Goal: Task Accomplishment & Management: Complete application form

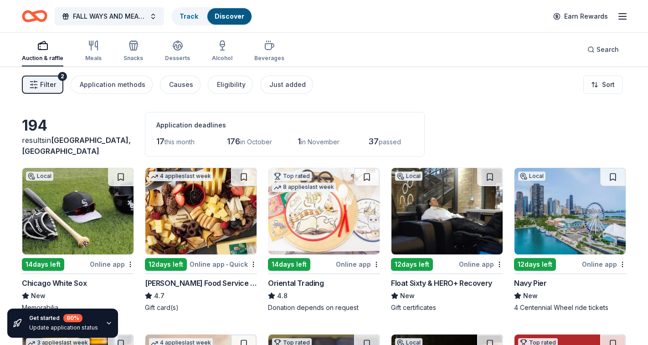
scroll to position [5430, 0]
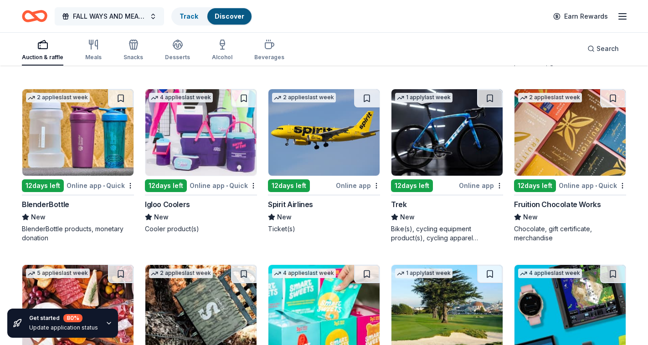
click at [125, 21] on span "FALL WAYS AND MEANS" at bounding box center [109, 16] width 73 height 11
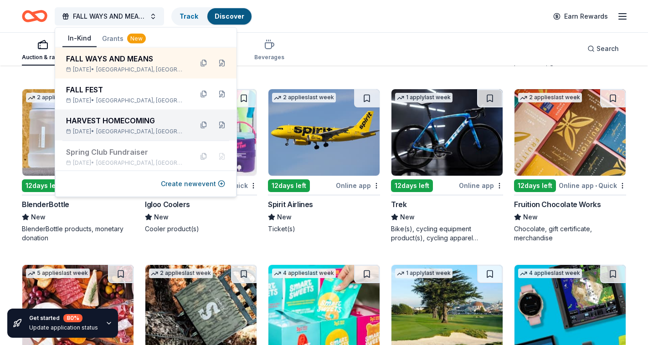
click at [118, 121] on div "HARVEST HOMECOMING" at bounding box center [125, 120] width 119 height 11
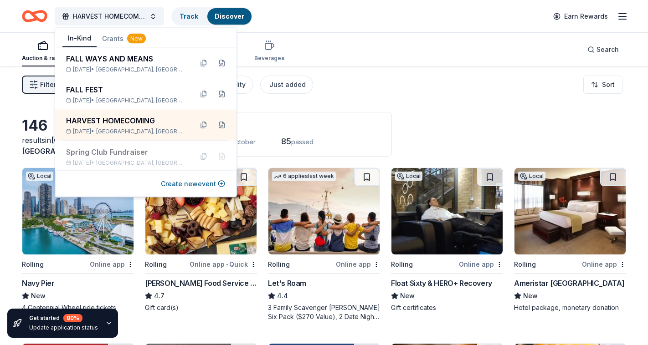
click at [121, 262] on div "Online app" at bounding box center [112, 264] width 44 height 11
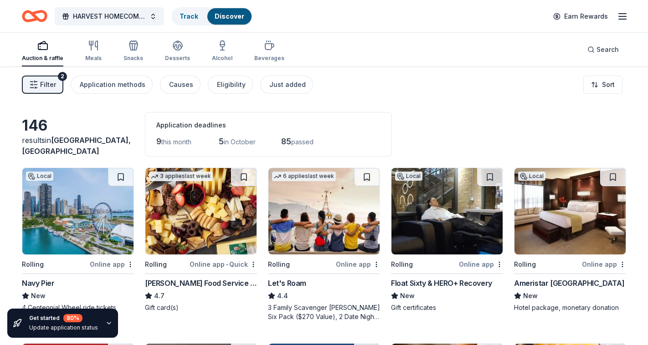
click at [104, 135] on div "146" at bounding box center [78, 126] width 112 height 18
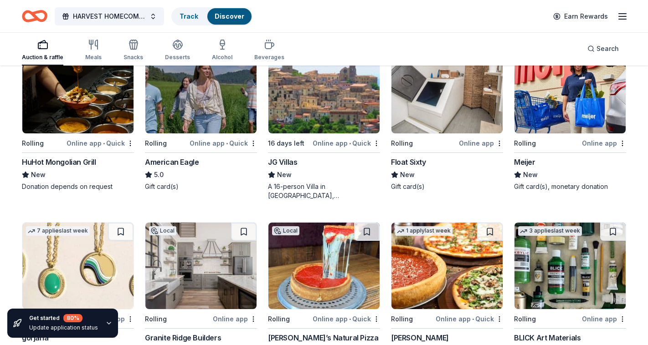
scroll to position [992, 0]
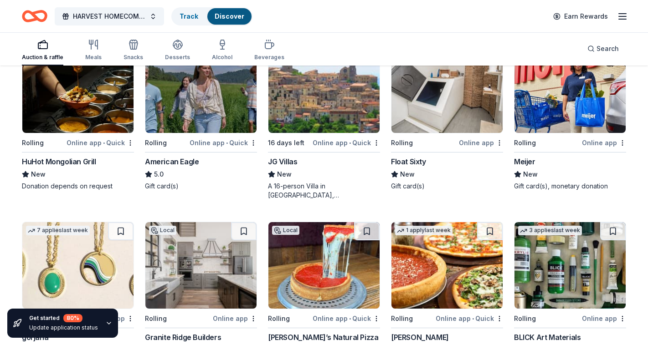
click at [112, 144] on div "Online app • Quick" at bounding box center [100, 142] width 67 height 11
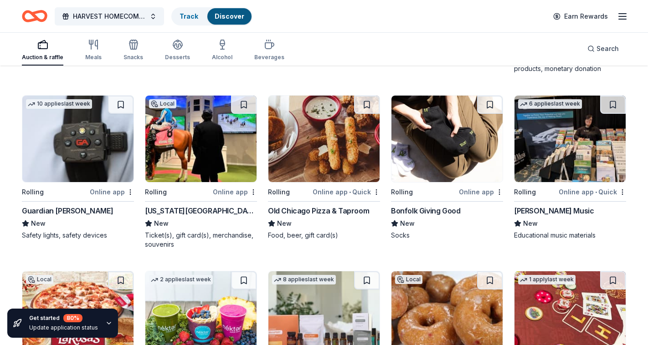
scroll to position [1299, 0]
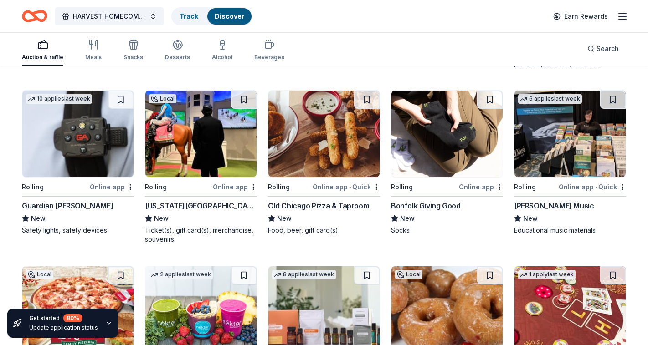
click at [591, 186] on div "Online app • Quick" at bounding box center [592, 186] width 67 height 11
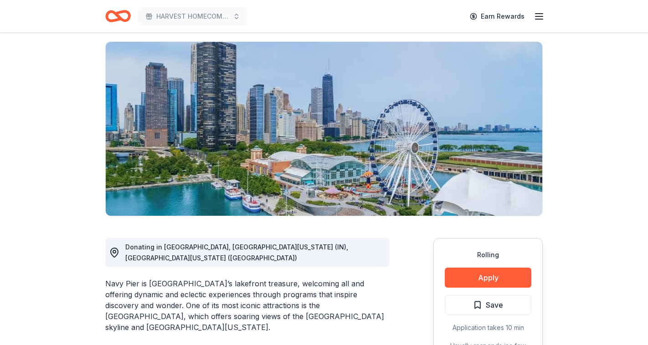
scroll to position [74, 0]
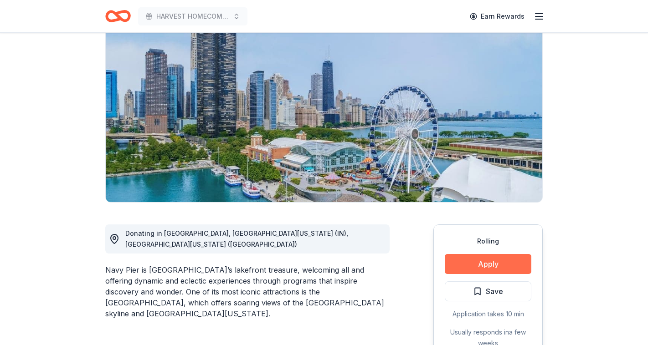
click at [483, 265] on button "Apply" at bounding box center [488, 264] width 87 height 20
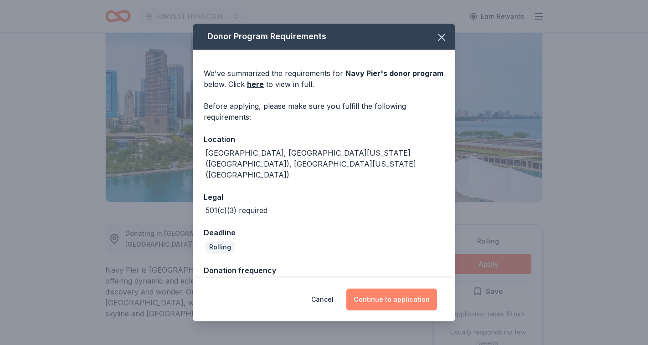
click at [383, 302] on button "Continue to application" at bounding box center [391, 300] width 91 height 22
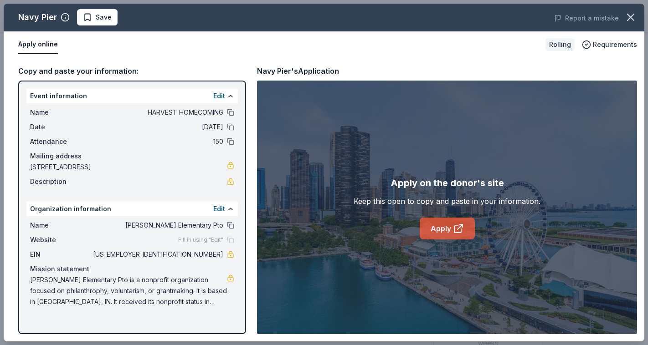
click at [454, 218] on link "Apply" at bounding box center [447, 229] width 55 height 22
click at [629, 20] on icon "button" at bounding box center [630, 17] width 13 height 13
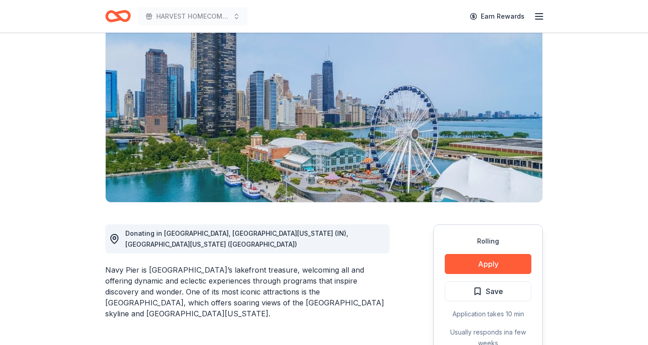
click at [295, 5] on div "HARVEST HOMECOMING Earn Rewards" at bounding box center [324, 16] width 467 height 32
click at [295, 6] on div "HARVEST HOMECOMING Earn Rewards" at bounding box center [324, 16] width 467 height 32
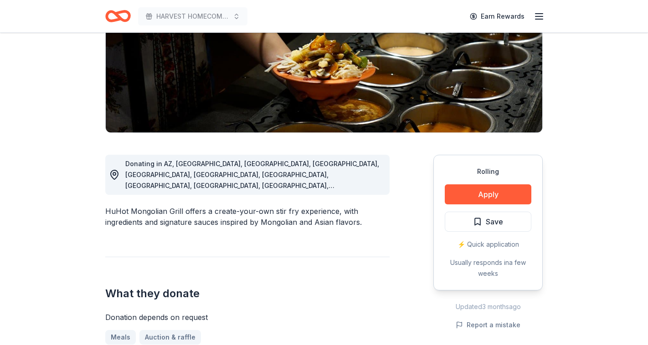
scroll to position [151, 0]
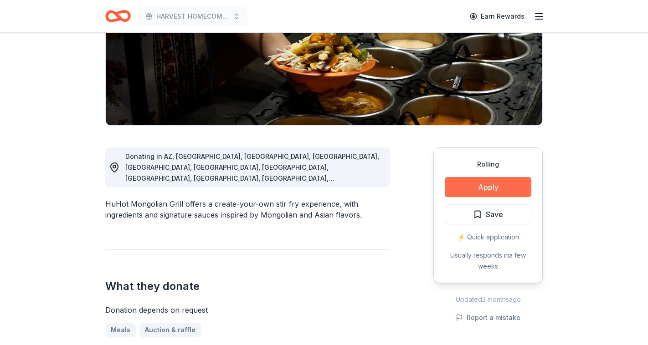
click at [476, 191] on button "Apply" at bounding box center [488, 187] width 87 height 20
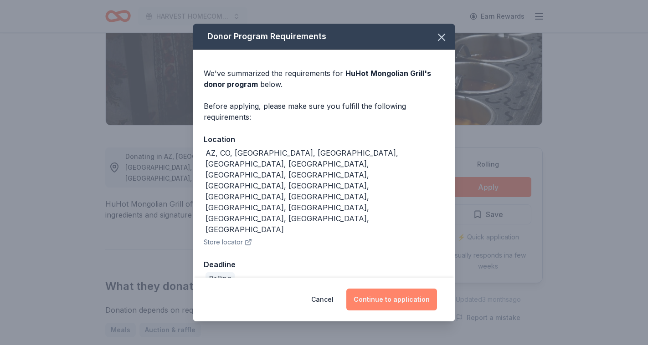
click at [398, 289] on button "Continue to application" at bounding box center [391, 300] width 91 height 22
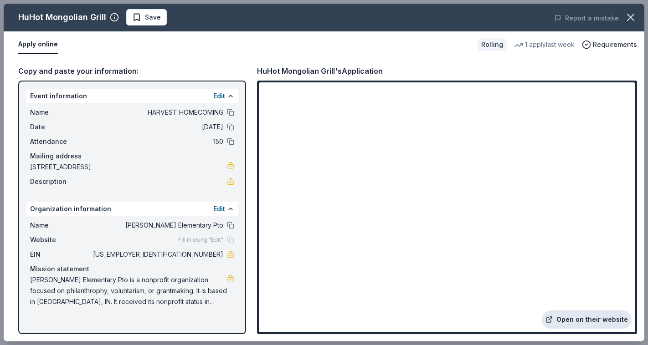
click at [585, 322] on link "Open on their website" at bounding box center [587, 320] width 90 height 18
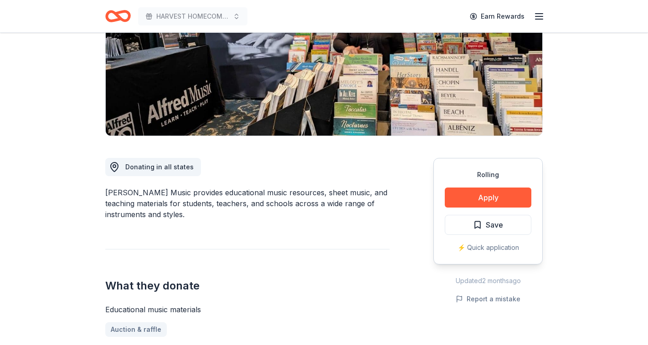
scroll to position [143, 0]
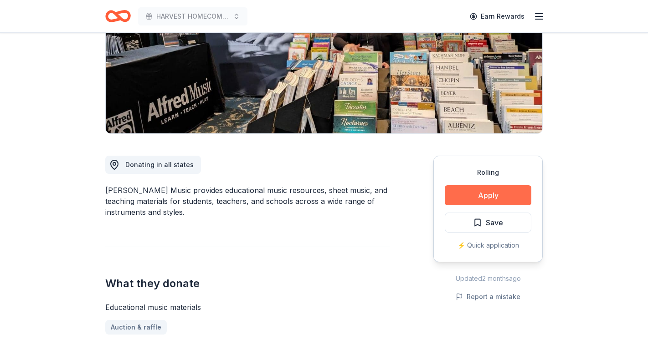
click at [489, 200] on button "Apply" at bounding box center [488, 195] width 87 height 20
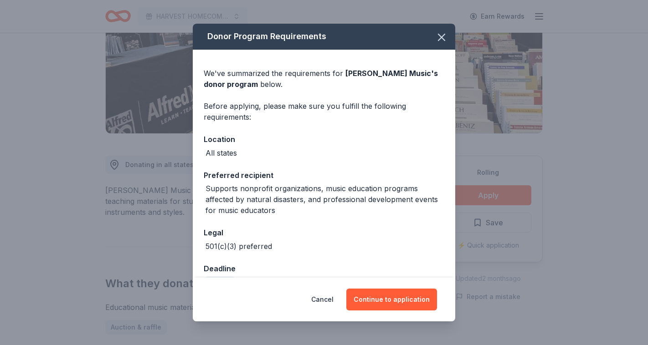
click at [390, 313] on div "Cancel Continue to application" at bounding box center [324, 300] width 262 height 44
click at [386, 299] on button "Continue to application" at bounding box center [391, 300] width 91 height 22
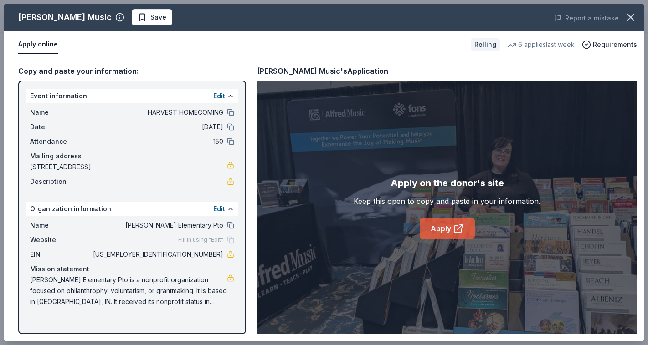
click at [447, 228] on link "Apply" at bounding box center [447, 229] width 55 height 22
click at [631, 19] on icon "button" at bounding box center [630, 17] width 6 height 6
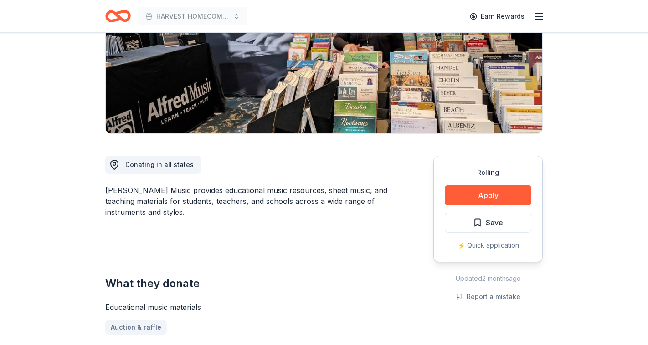
click at [120, 21] on icon "Home" at bounding box center [118, 15] width 26 height 21
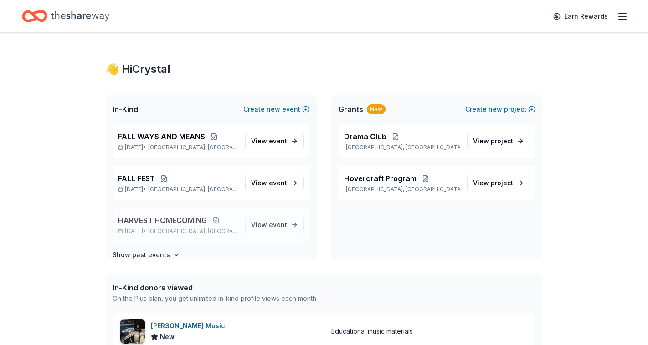
click at [170, 230] on span "[GEOGRAPHIC_DATA], [GEOGRAPHIC_DATA]" at bounding box center [193, 231] width 90 height 7
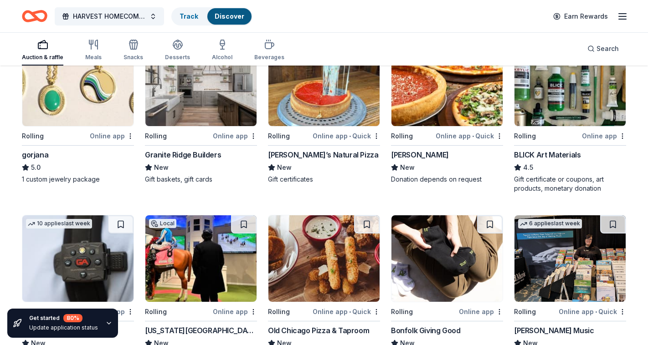
scroll to position [1170, 0]
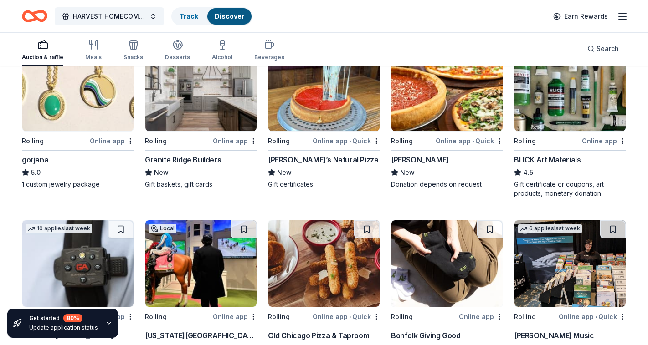
click at [598, 141] on div "Online app" at bounding box center [604, 140] width 44 height 11
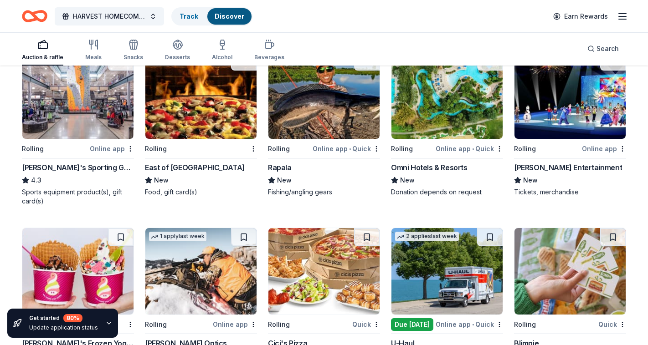
scroll to position [2216, 0]
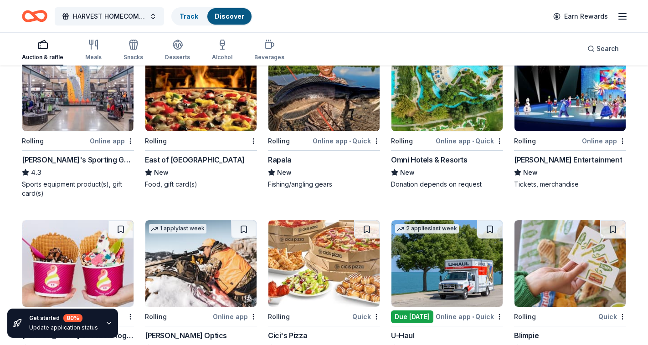
click at [110, 140] on div "Online app" at bounding box center [112, 140] width 44 height 11
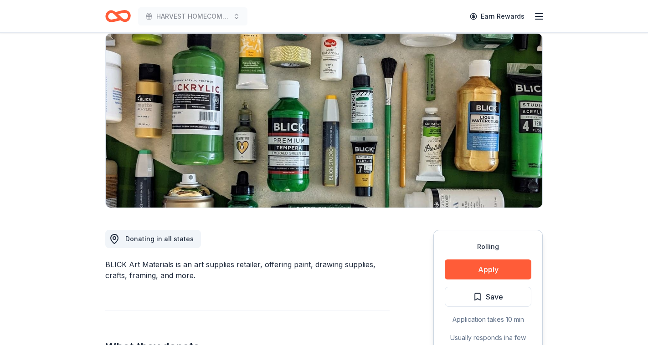
scroll to position [98, 0]
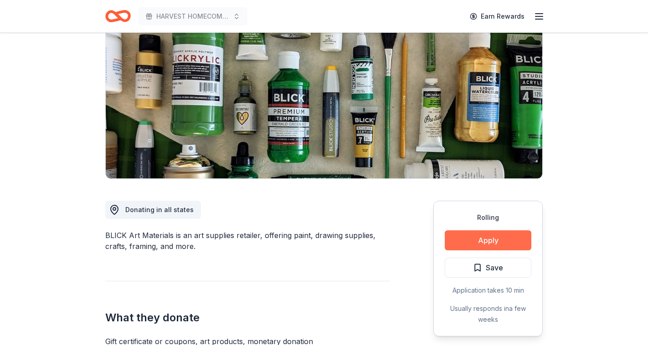
click at [495, 243] on button "Apply" at bounding box center [488, 241] width 87 height 20
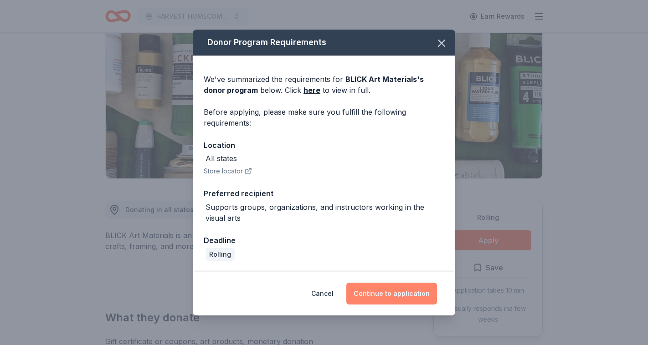
click at [405, 295] on button "Continue to application" at bounding box center [391, 294] width 91 height 22
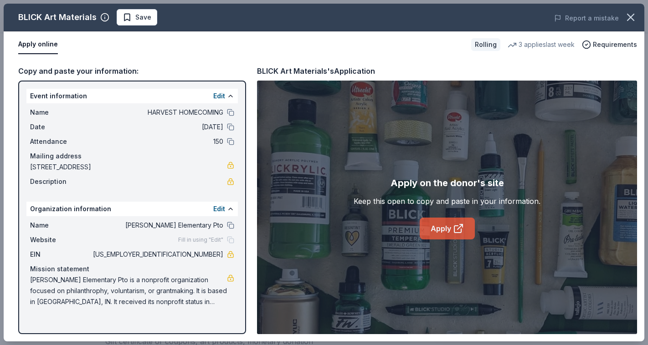
click at [448, 231] on link "Apply" at bounding box center [447, 229] width 55 height 22
click at [627, 16] on icon "button" at bounding box center [630, 17] width 13 height 13
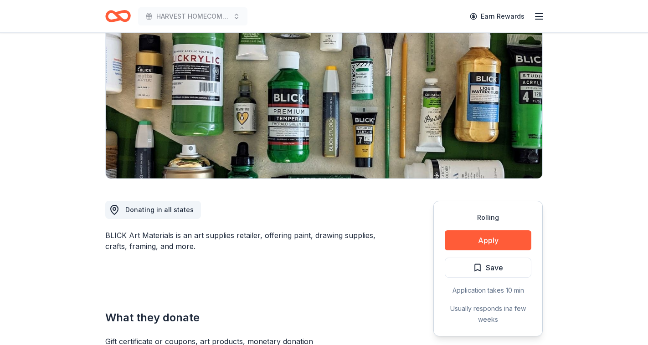
click at [111, 20] on icon "Home" at bounding box center [114, 15] width 14 height 9
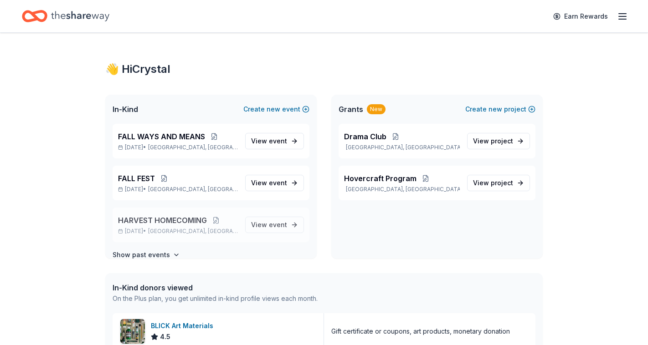
click at [187, 233] on span "[GEOGRAPHIC_DATA], [GEOGRAPHIC_DATA]" at bounding box center [193, 231] width 90 height 7
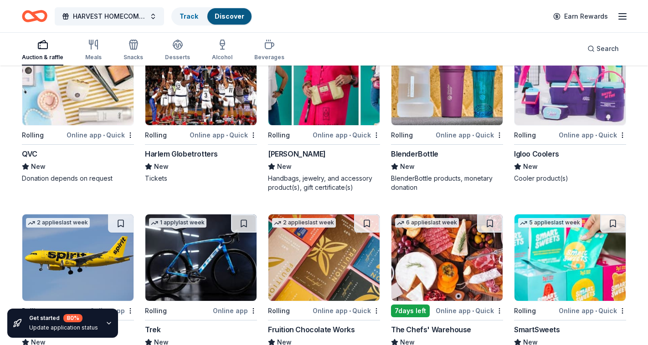
scroll to position [3778, 0]
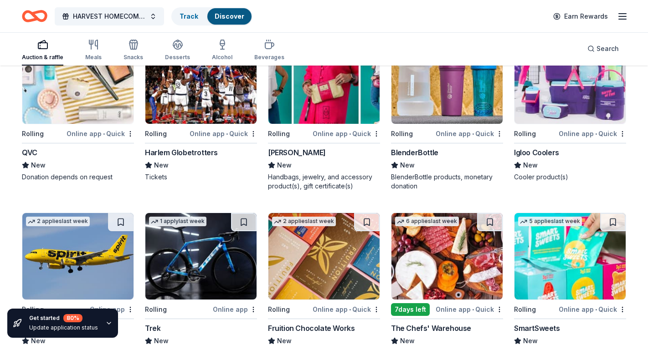
click at [595, 133] on div "Online app • Quick" at bounding box center [592, 133] width 67 height 11
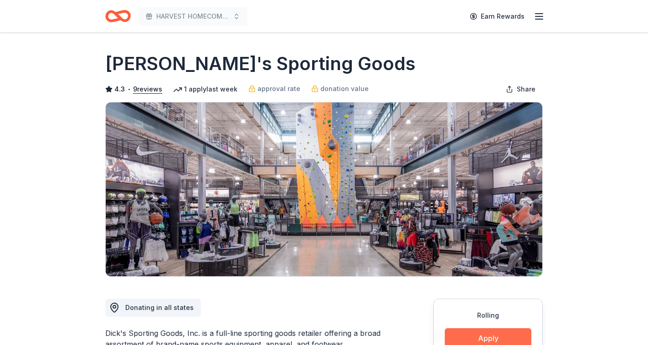
click at [475, 339] on button "Apply" at bounding box center [488, 338] width 87 height 20
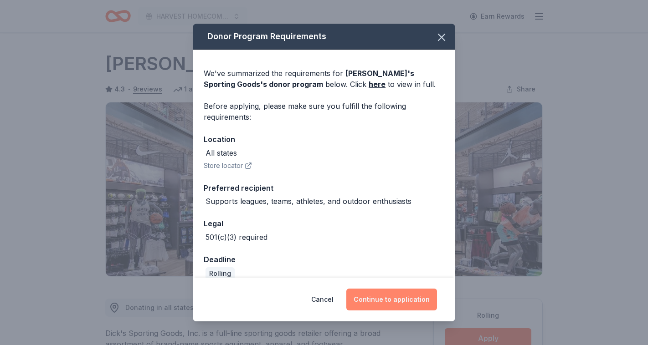
click at [414, 291] on button "Continue to application" at bounding box center [391, 300] width 91 height 22
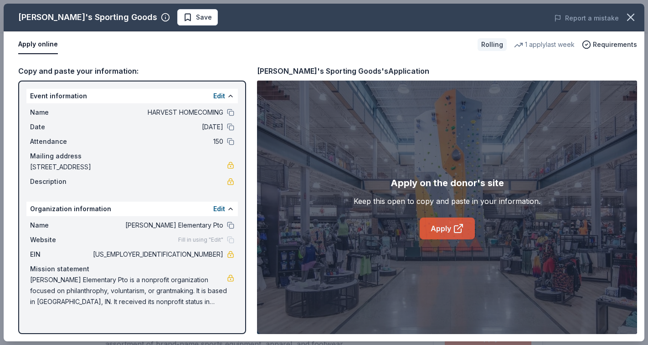
click at [449, 227] on link "Apply" at bounding box center [447, 229] width 55 height 22
click at [628, 20] on icon "button" at bounding box center [630, 17] width 6 height 6
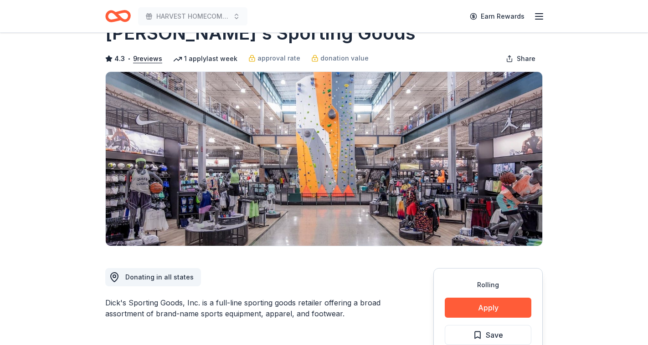
scroll to position [32, 0]
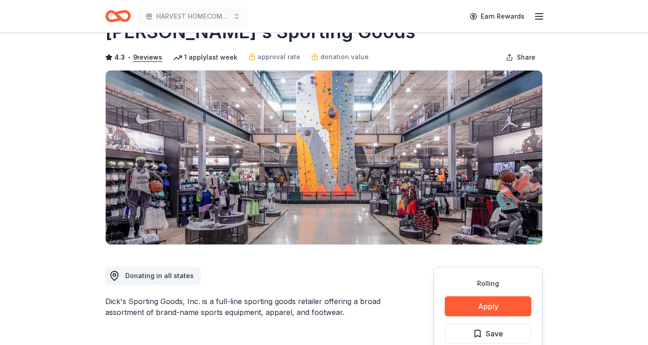
click at [130, 11] on icon "Home" at bounding box center [118, 15] width 26 height 21
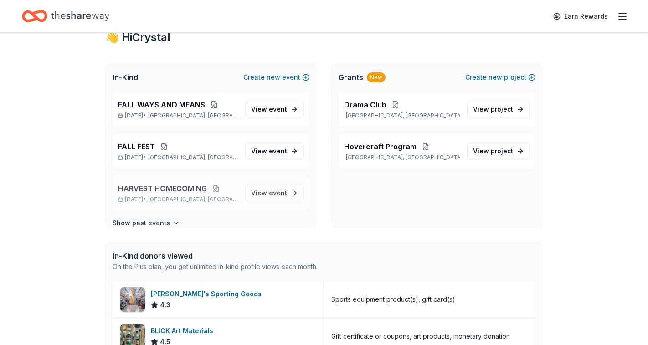
click at [177, 197] on span "Hobart, IN" at bounding box center [193, 199] width 90 height 7
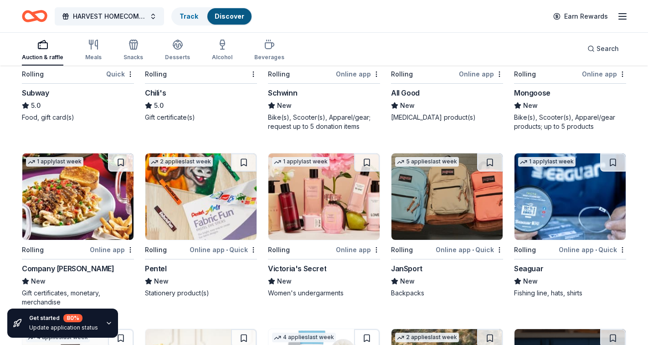
scroll to position [3310, 0]
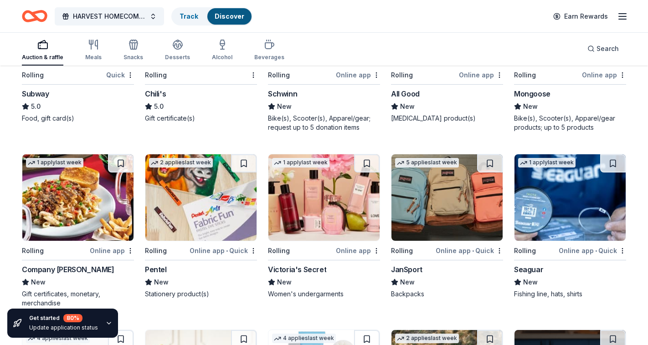
click at [607, 73] on div "Online app" at bounding box center [604, 74] width 44 height 11
click at [465, 254] on div "Online app • Quick" at bounding box center [469, 250] width 67 height 11
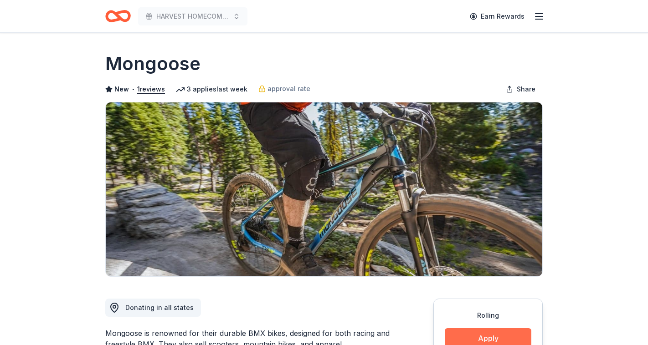
click at [488, 341] on button "Apply" at bounding box center [488, 338] width 87 height 20
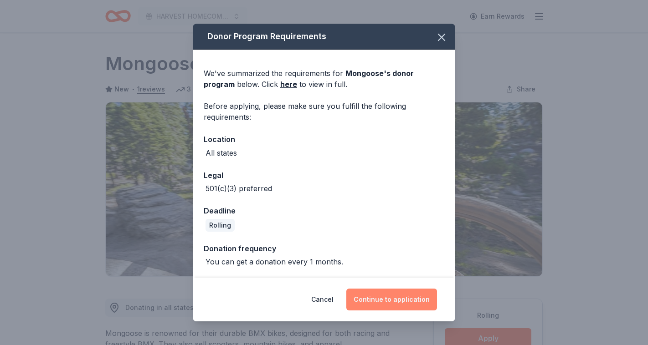
click at [416, 293] on button "Continue to application" at bounding box center [391, 300] width 91 height 22
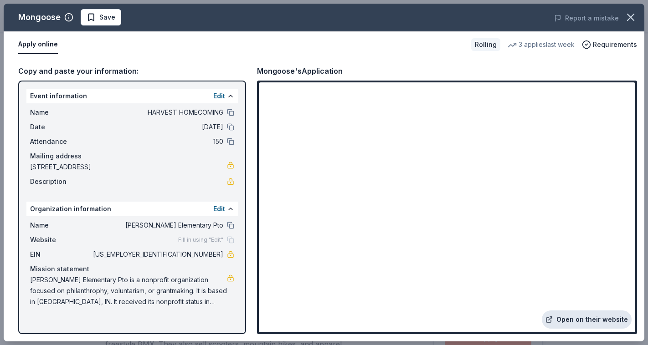
click at [603, 320] on link "Open on their website" at bounding box center [587, 320] width 90 height 18
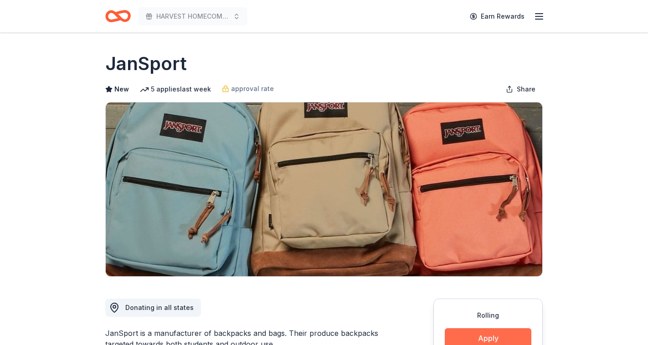
click at [463, 340] on button "Apply" at bounding box center [488, 338] width 87 height 20
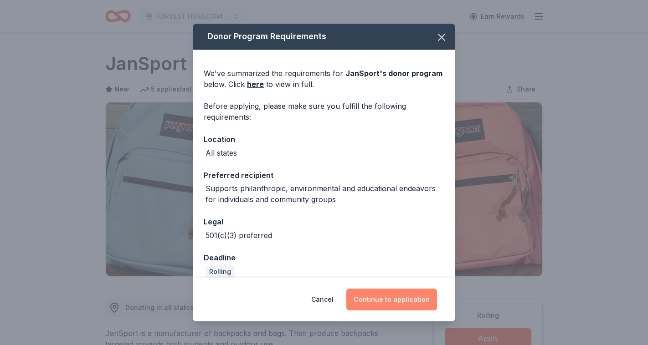
click at [416, 305] on button "Continue to application" at bounding box center [391, 300] width 91 height 22
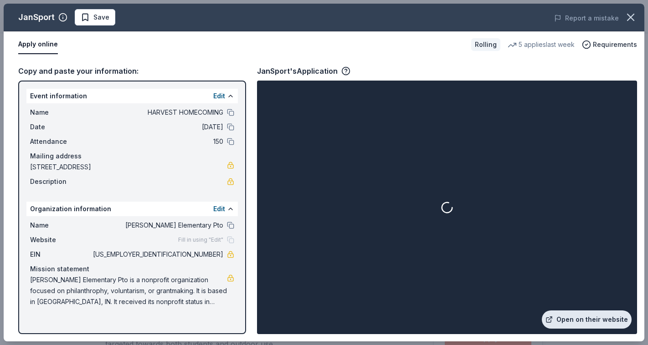
click at [578, 318] on link "Open on their website" at bounding box center [587, 320] width 90 height 18
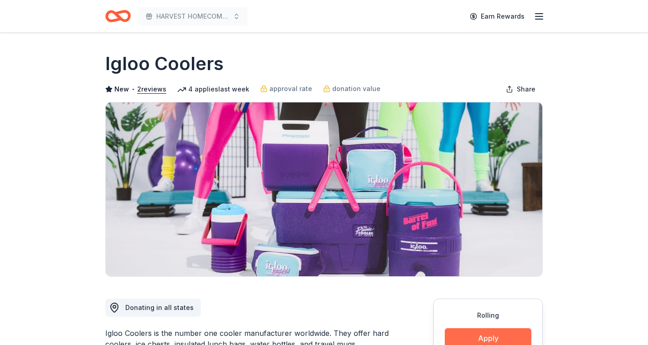
click at [501, 331] on button "Apply" at bounding box center [488, 338] width 87 height 20
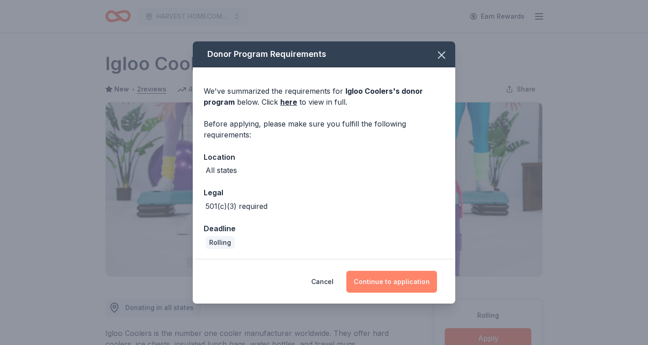
click at [412, 284] on button "Continue to application" at bounding box center [391, 282] width 91 height 22
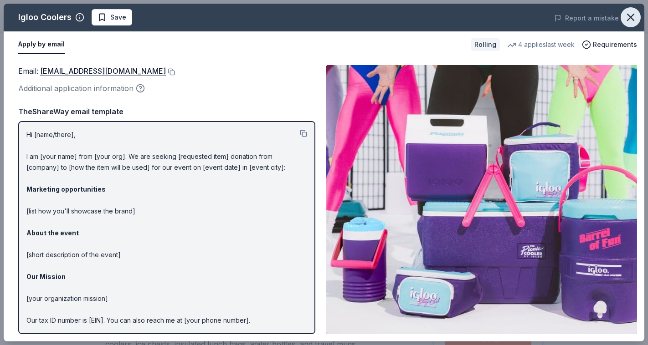
click at [631, 20] on icon "button" at bounding box center [630, 17] width 13 height 13
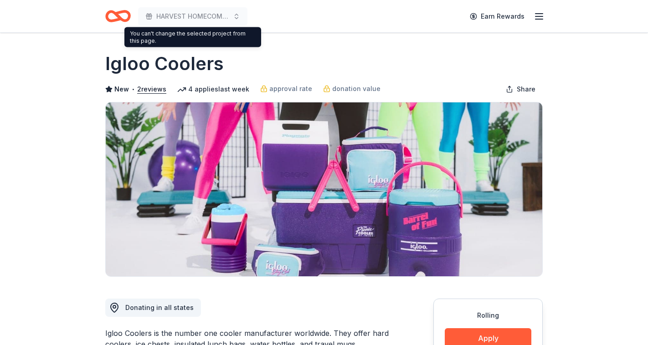
click at [131, 16] on div "HARVEST HOMECOMING" at bounding box center [176, 15] width 142 height 21
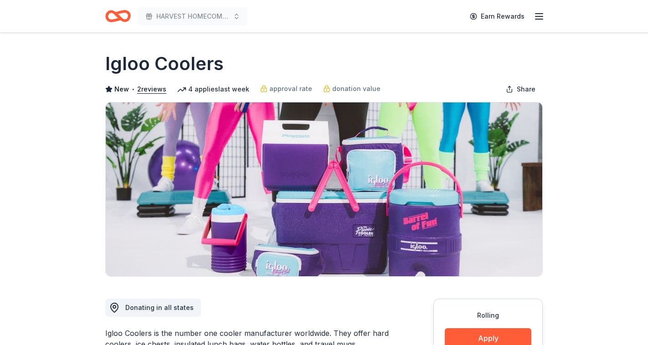
click at [120, 16] on icon "Home" at bounding box center [118, 15] width 26 height 21
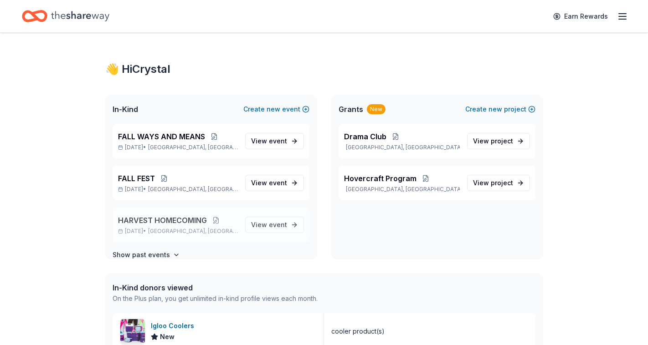
click at [200, 231] on p "[DATE] • [GEOGRAPHIC_DATA], [GEOGRAPHIC_DATA]" at bounding box center [178, 231] width 120 height 7
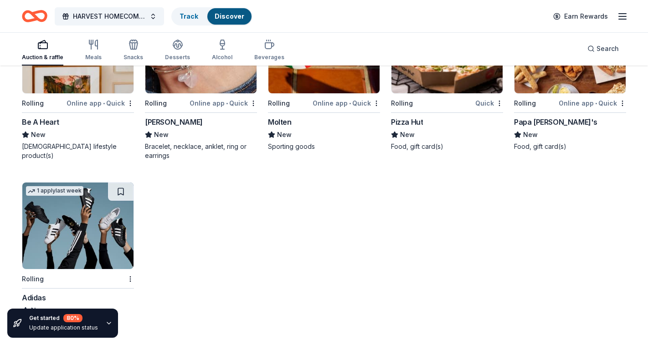
scroll to position [5013, 0]
